Goal: Register for event/course

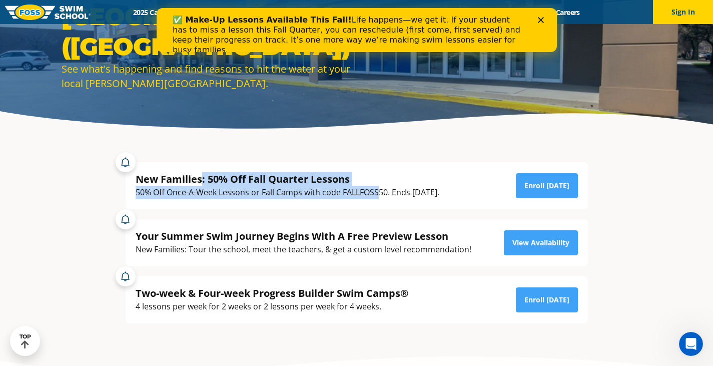
drag, startPoint x: 265, startPoint y: 177, endPoint x: 378, endPoint y: 194, distance: 113.9
click at [378, 194] on div "New Families: 50% Off Fall Quarter Lessons 50% Off Once-A-Week Lessons or Fall …" at bounding box center [288, 185] width 304 height 27
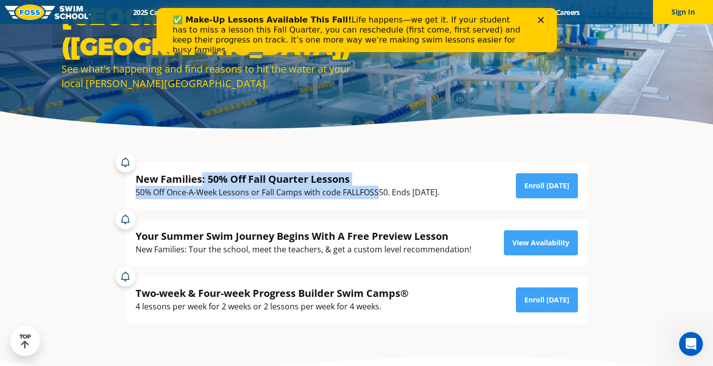
click at [378, 194] on div "50% Off Once-A-Week Lessons or Fall Camps with code FALLFOSS50. Ends [DATE]." at bounding box center [288, 193] width 304 height 14
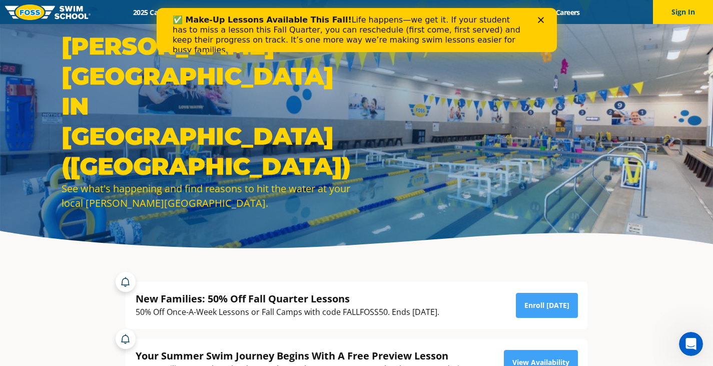
click at [538, 18] on polygon "Close" at bounding box center [540, 20] width 6 height 6
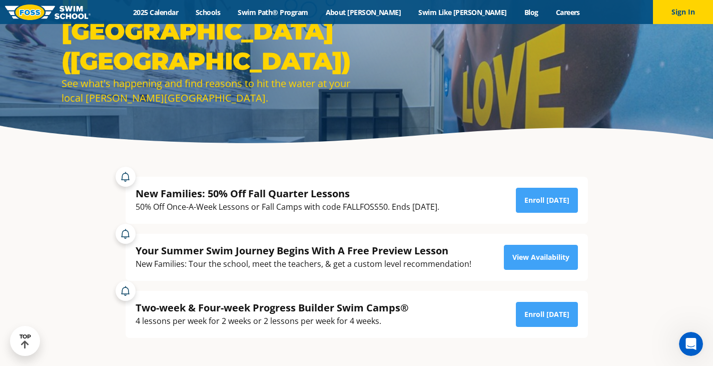
scroll to position [106, 0]
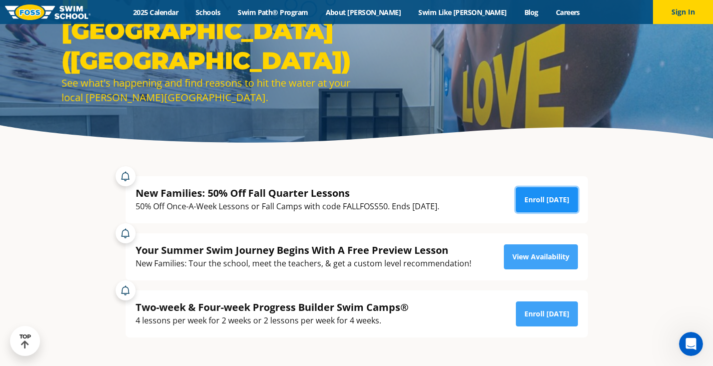
click at [543, 201] on link "Enroll [DATE]" at bounding box center [547, 199] width 62 height 25
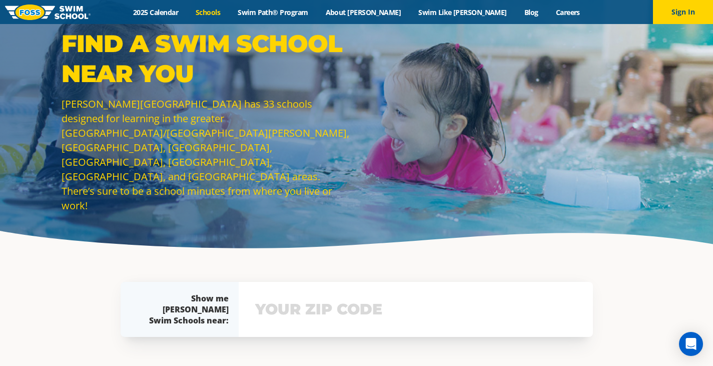
click at [325, 293] on div "View school & class schedule" at bounding box center [416, 309] width 354 height 55
click at [331, 312] on input "text" at bounding box center [416, 309] width 326 height 29
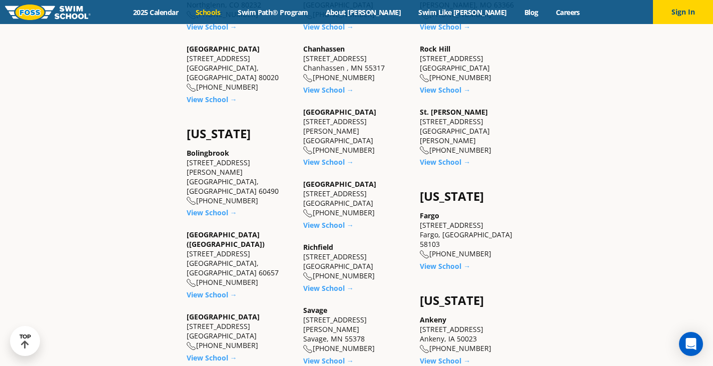
scroll to position [546, 0]
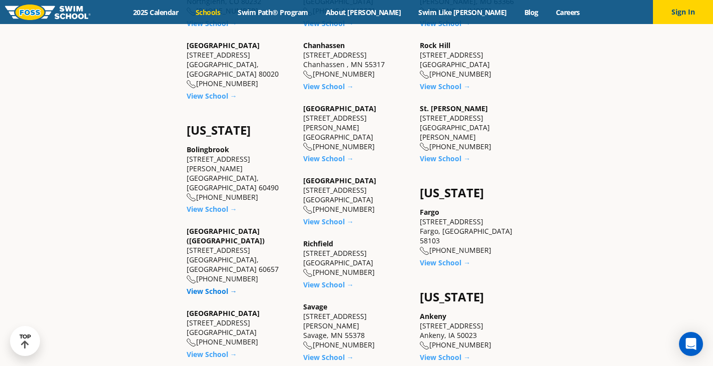
click at [215, 286] on link "View School →" at bounding box center [212, 291] width 51 height 10
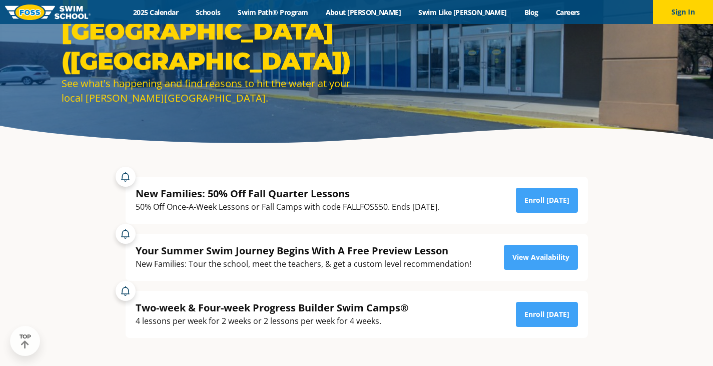
scroll to position [107, 0]
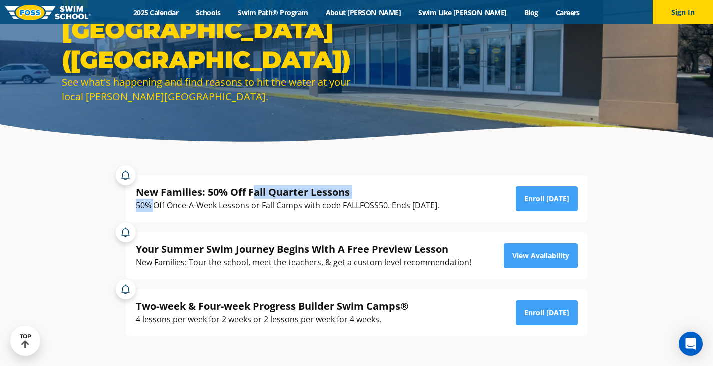
drag, startPoint x: 223, startPoint y: 188, endPoint x: 256, endPoint y: 191, distance: 33.7
click at [256, 191] on div "New Families: 50% Off Fall Quarter Lessons 50% Off Once-A-Week Lessons or Fall …" at bounding box center [288, 198] width 304 height 27
click at [278, 205] on div "50% Off Once-A-Week Lessons or Fall Camps with code FALLFOSS50. Ends [DATE]." at bounding box center [288, 206] width 304 height 14
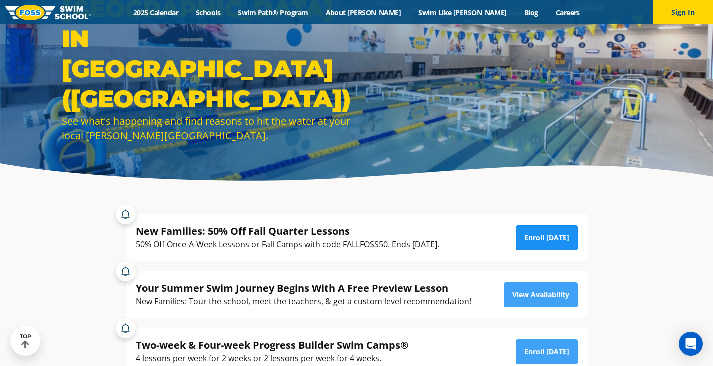
scroll to position [68, 0]
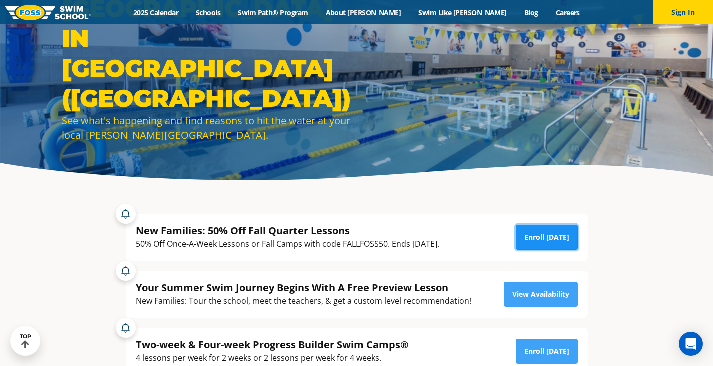
click at [544, 234] on link "Enroll Today" at bounding box center [547, 237] width 62 height 25
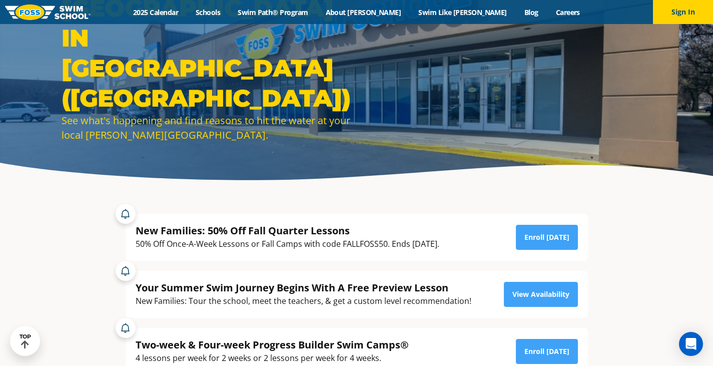
click at [362, 235] on div "New Families: 50% Off Fall Quarter Lessons" at bounding box center [288, 231] width 304 height 14
click at [366, 242] on div "50% Off Once-A-Week Lessons or Fall Camps with code FALLFOSS50. Ends [DATE]." at bounding box center [288, 244] width 304 height 14
copy div "FALLFOSS50"
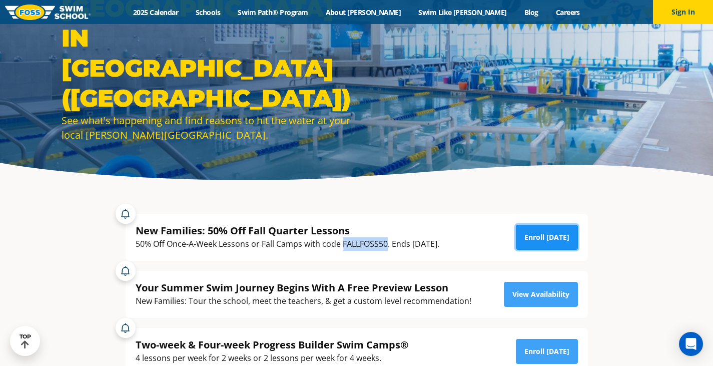
click at [541, 245] on link "Enroll [DATE]" at bounding box center [547, 237] width 62 height 25
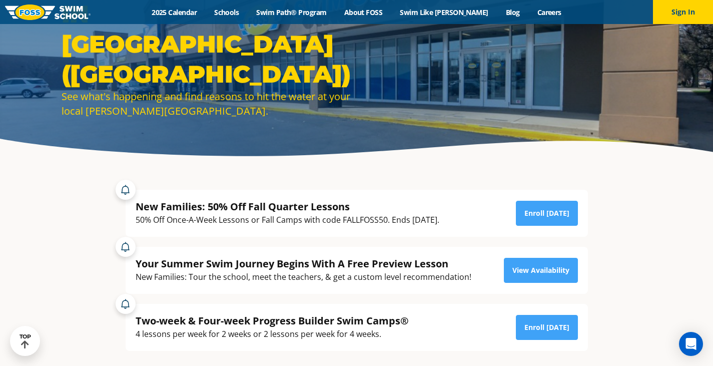
scroll to position [93, 0]
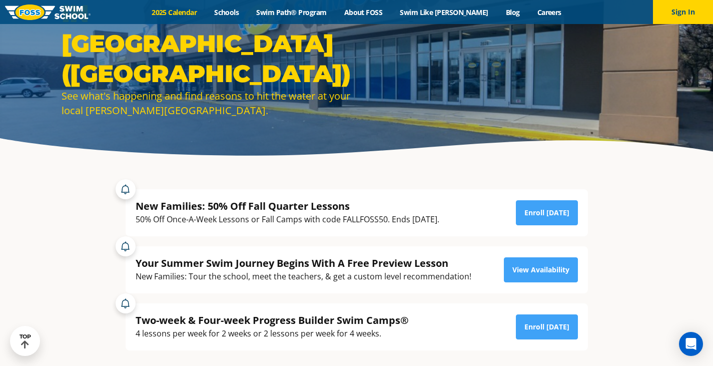
click at [193, 11] on link "2025 Calendar" at bounding box center [174, 13] width 63 height 10
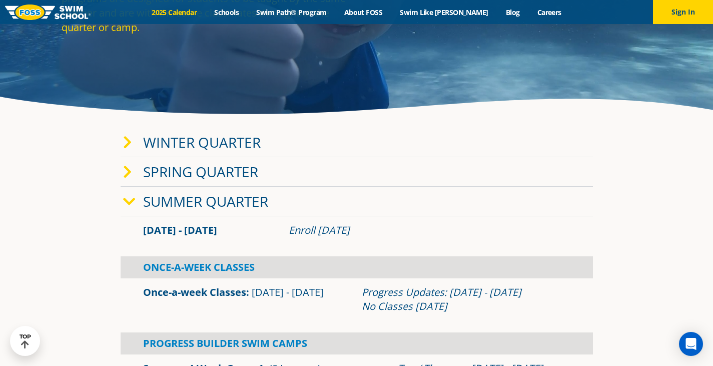
scroll to position [135, 0]
click at [131, 200] on icon at bounding box center [129, 201] width 13 height 14
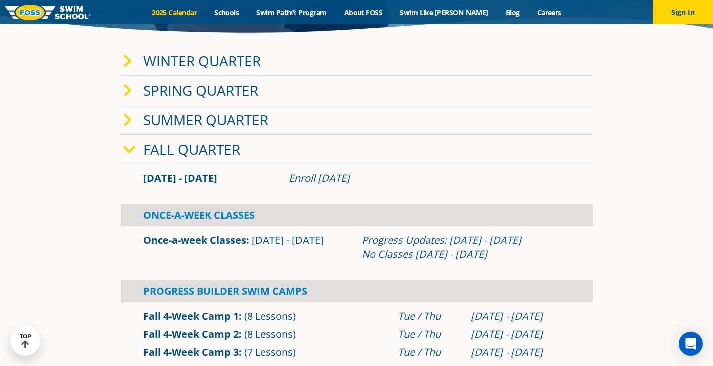
scroll to position [216, 0]
click at [103, 260] on section "Winter Quarter Jan 2 - Mar 12 Enroll Nov 12, 2024 Once-A-Week Classes" at bounding box center [357, 216] width 600 height 351
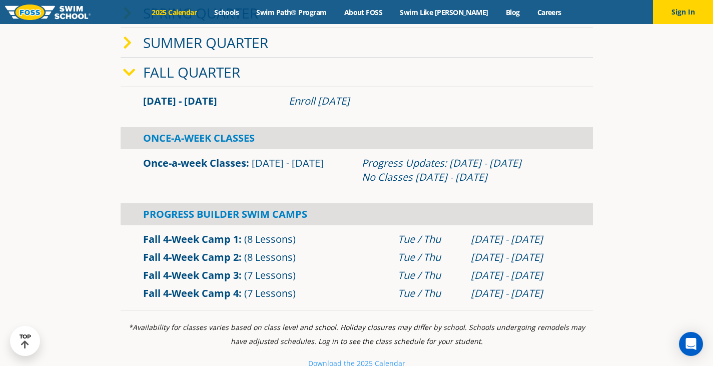
scroll to position [302, 0]
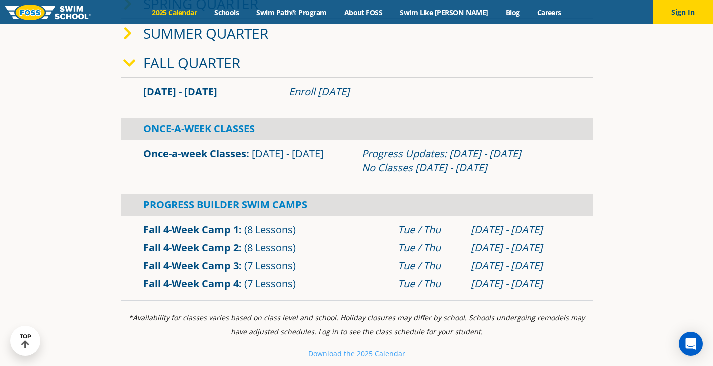
click at [356, 248] on div "Fall 4-Week Camp 2 (8 Lessons)" at bounding box center [265, 248] width 255 height 14
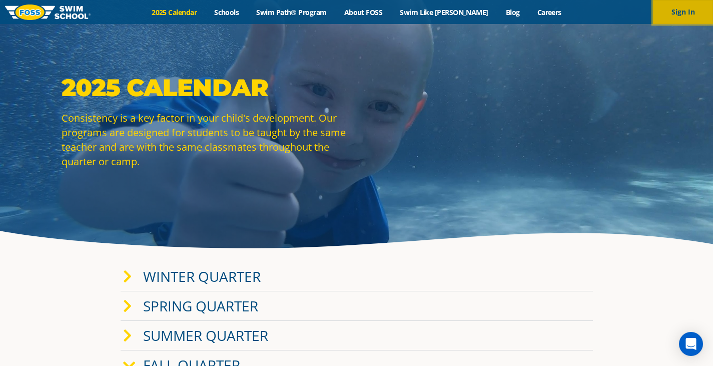
click at [674, 18] on button "Sign In" at bounding box center [683, 12] width 60 height 24
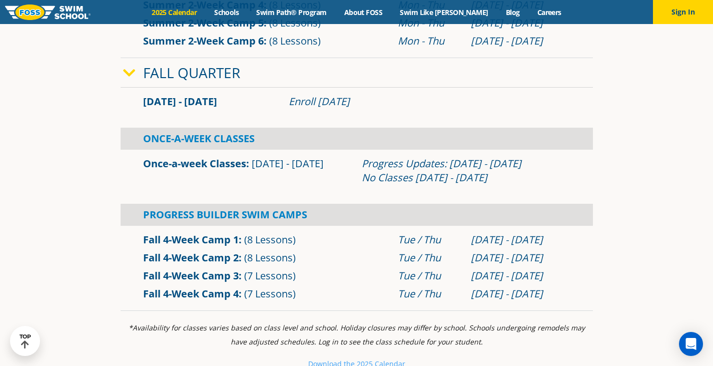
scroll to position [607, 0]
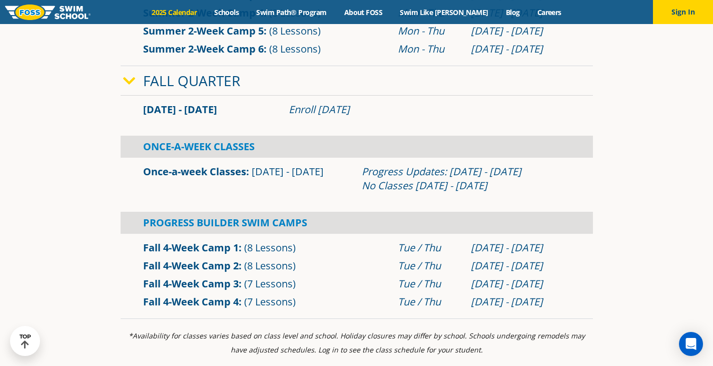
click at [403, 245] on div "Tue / Thu" at bounding box center [429, 248] width 63 height 14
